Goal: Navigation & Orientation: Find specific page/section

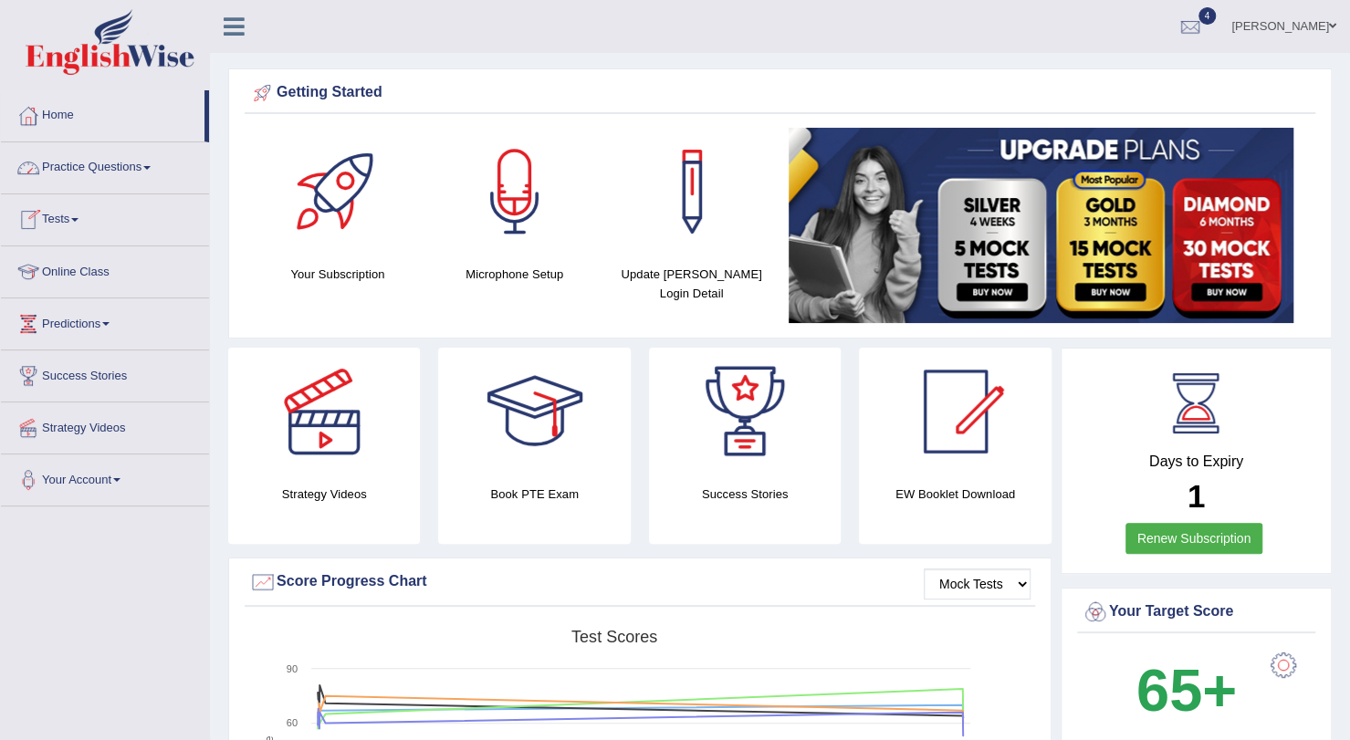
click at [90, 163] on link "Practice Questions" at bounding box center [105, 165] width 208 height 46
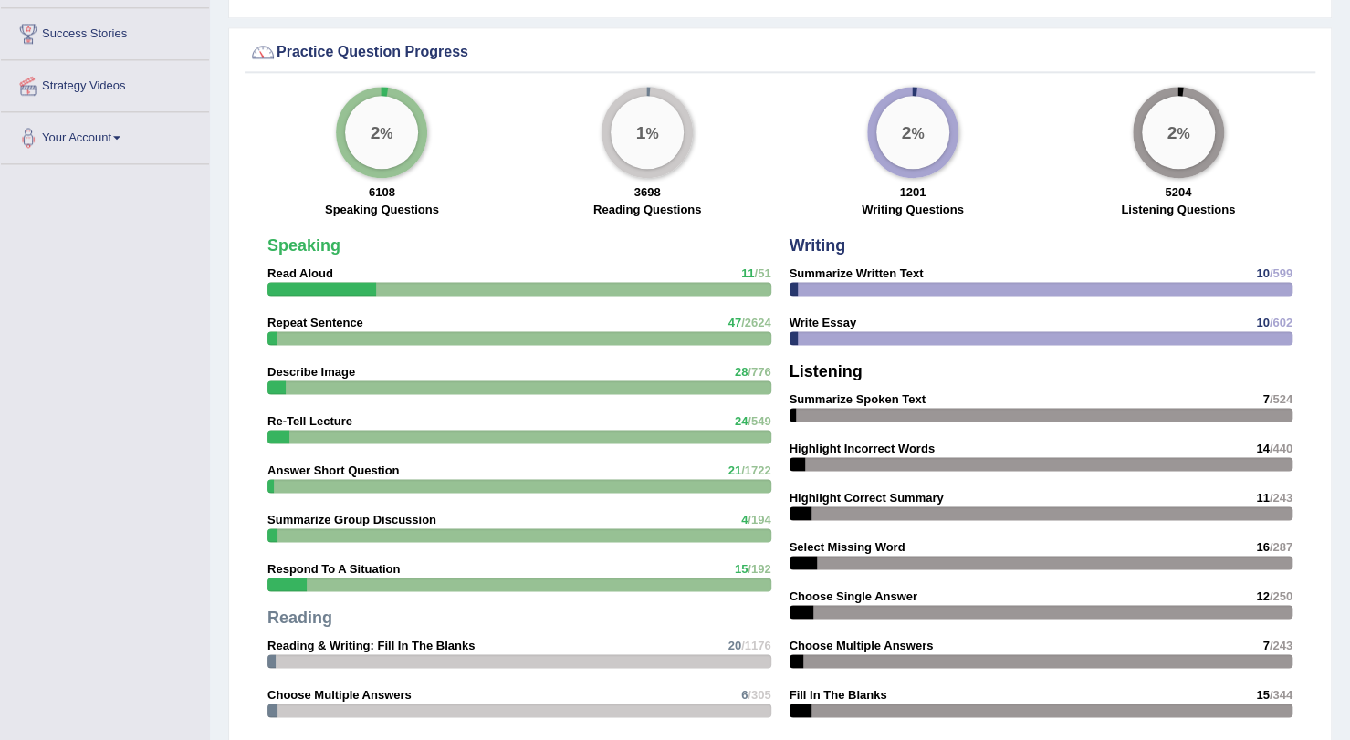
scroll to position [2392, 0]
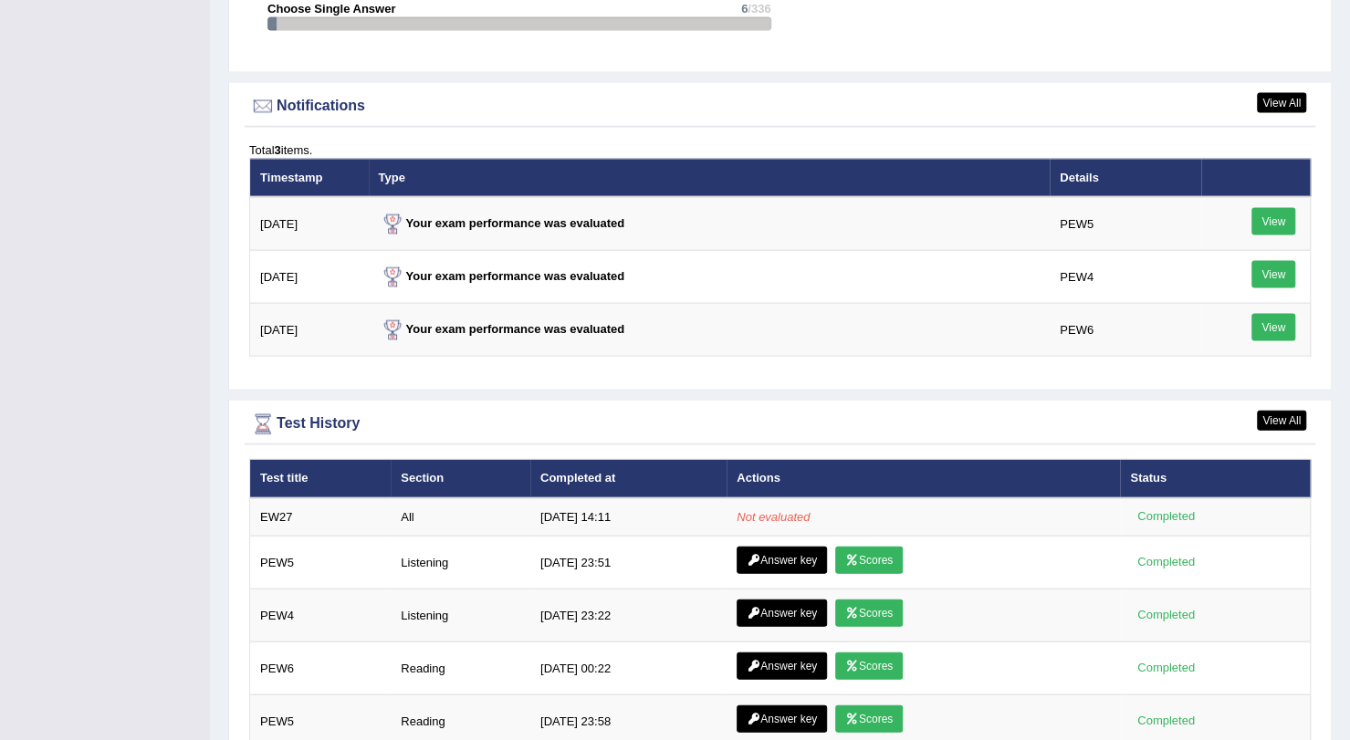
scroll to position [2153, 0]
